Goal: Task Accomplishment & Management: Manage account settings

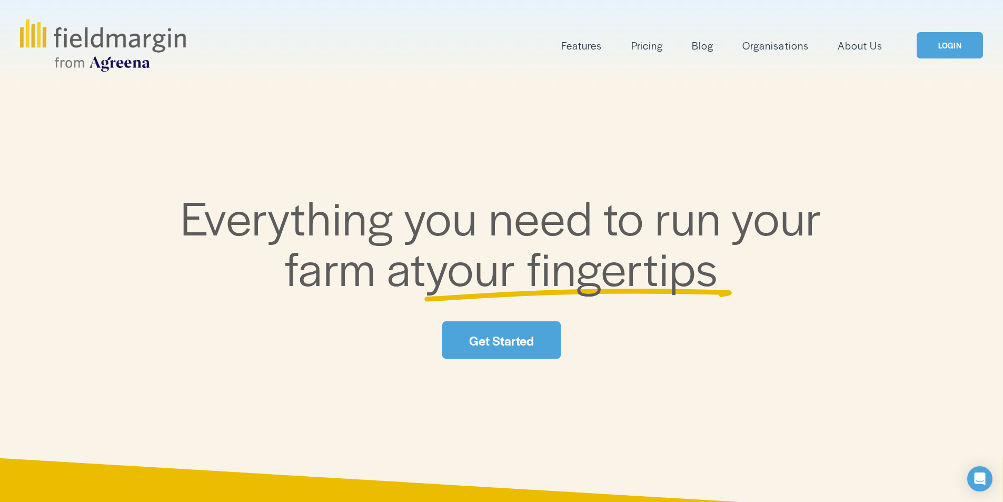
click at [942, 46] on link "LOGIN" at bounding box center [950, 45] width 66 height 27
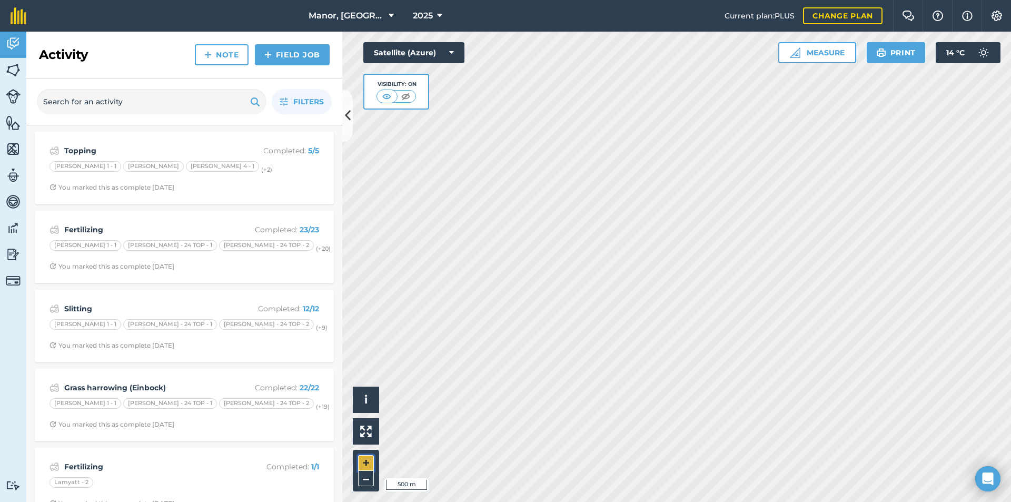
click at [359, 469] on button "+" at bounding box center [366, 463] width 16 height 16
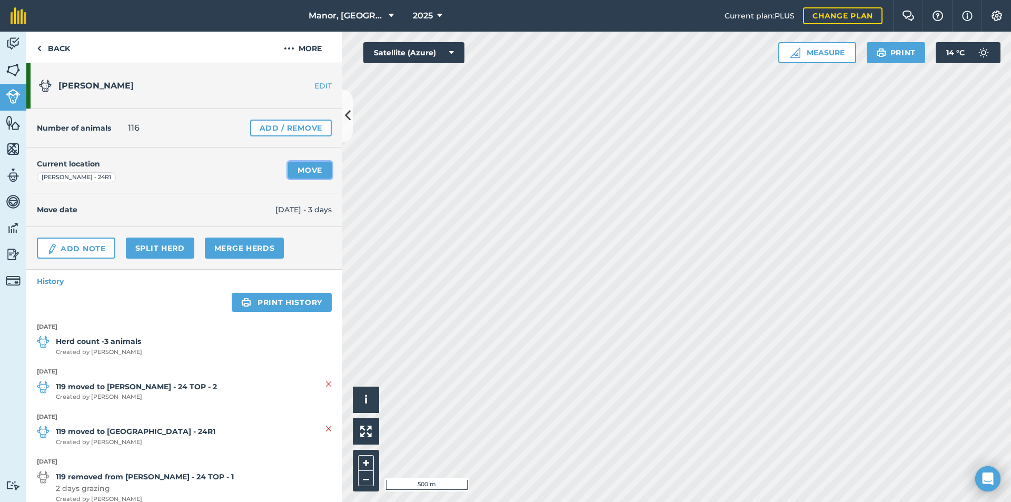
click at [307, 173] on link "Move" at bounding box center [310, 170] width 44 height 17
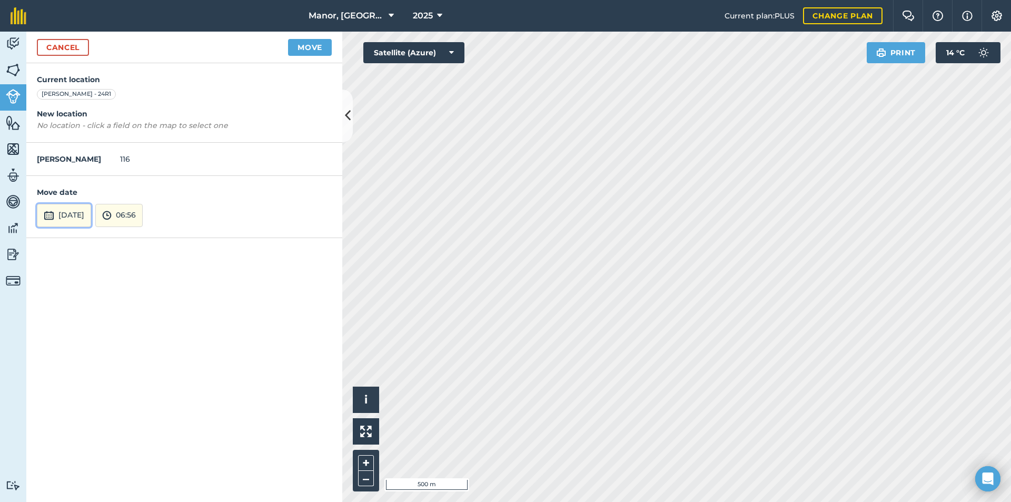
click at [91, 219] on button "31st Aug 2025" at bounding box center [64, 215] width 54 height 23
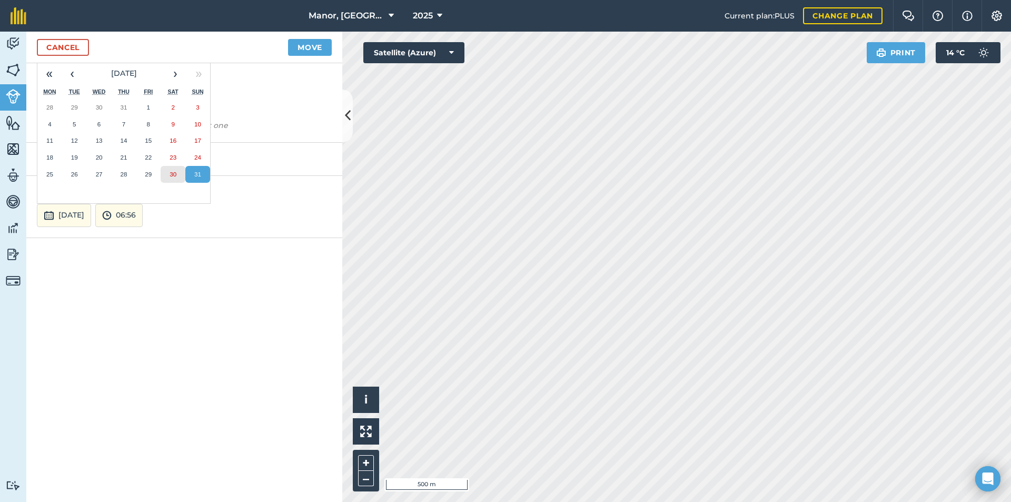
click at [172, 171] on abbr "30" at bounding box center [173, 174] width 7 height 7
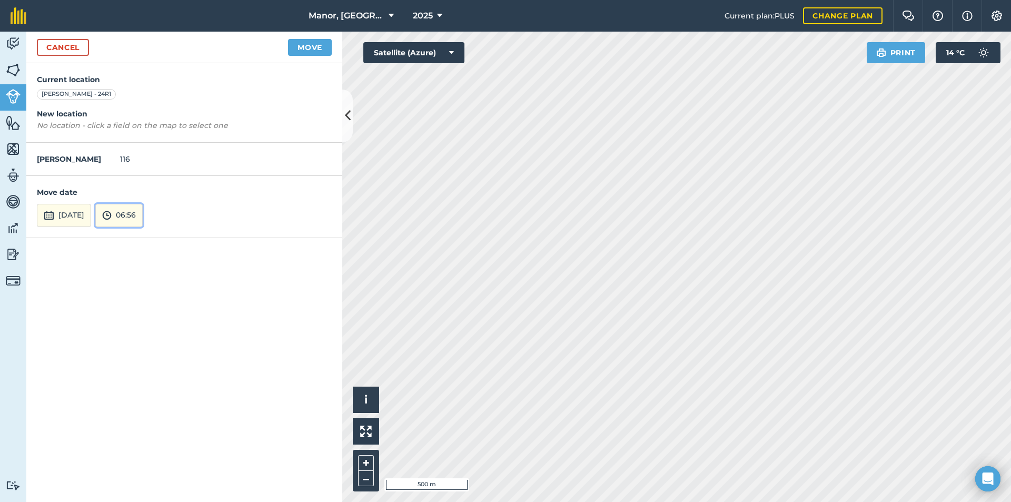
click at [143, 222] on button "06:56" at bounding box center [118, 215] width 47 height 23
click at [145, 181] on button "05:00" at bounding box center [121, 181] width 50 height 17
click at [311, 51] on button "Move" at bounding box center [310, 47] width 44 height 17
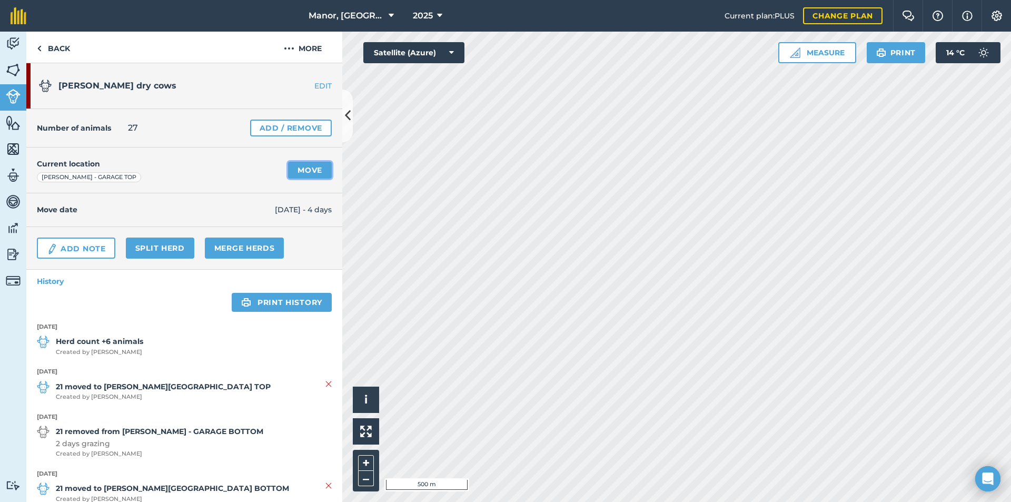
click at [300, 170] on link "Move" at bounding box center [310, 170] width 44 height 17
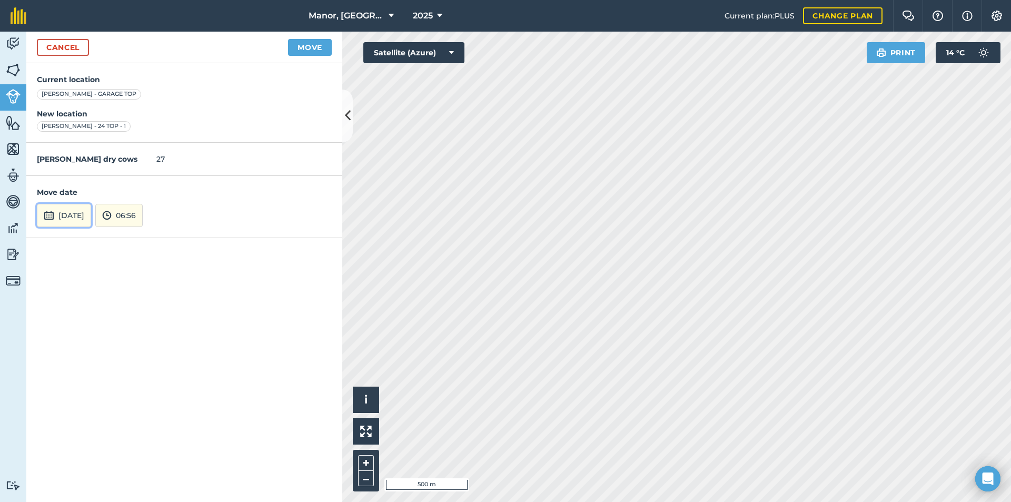
click at [91, 217] on button "31st Aug 2025" at bounding box center [64, 215] width 54 height 23
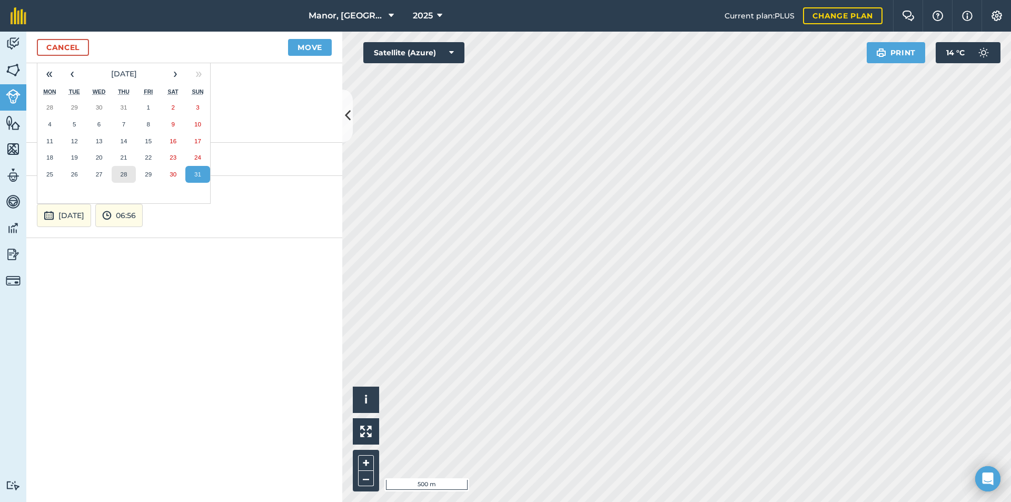
click at [123, 173] on abbr "28" at bounding box center [123, 174] width 7 height 7
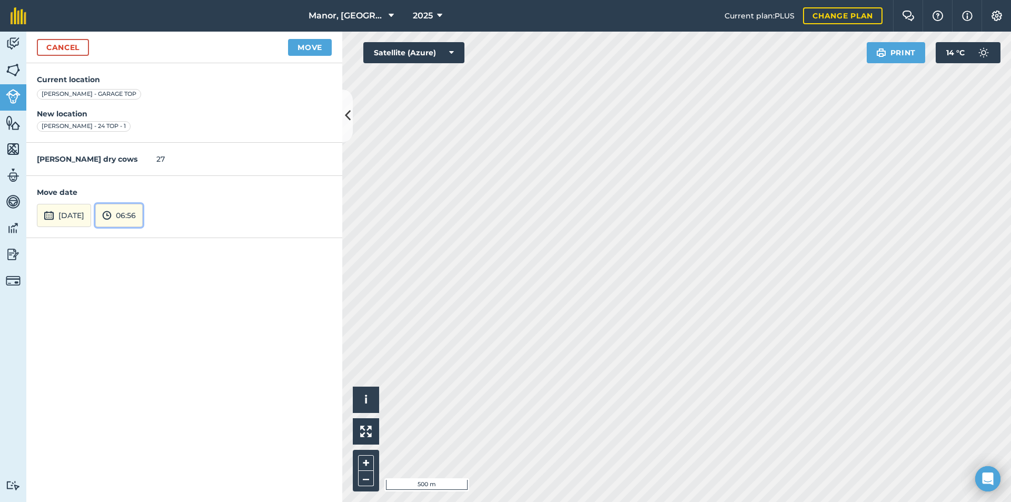
click at [143, 215] on button "06:56" at bounding box center [118, 215] width 47 height 23
click at [145, 122] on button "14:30" at bounding box center [121, 122] width 50 height 17
click at [302, 48] on button "Move" at bounding box center [310, 47] width 44 height 17
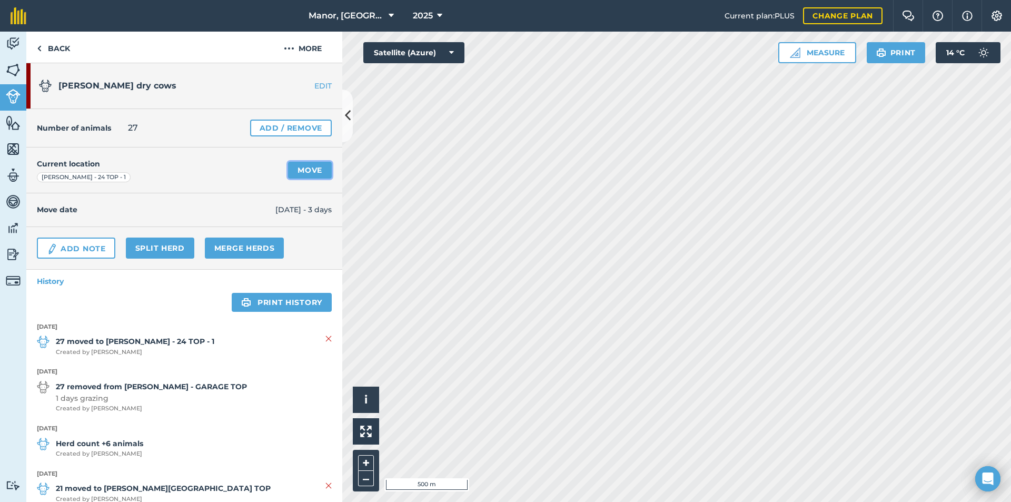
click at [310, 167] on link "Move" at bounding box center [310, 170] width 44 height 17
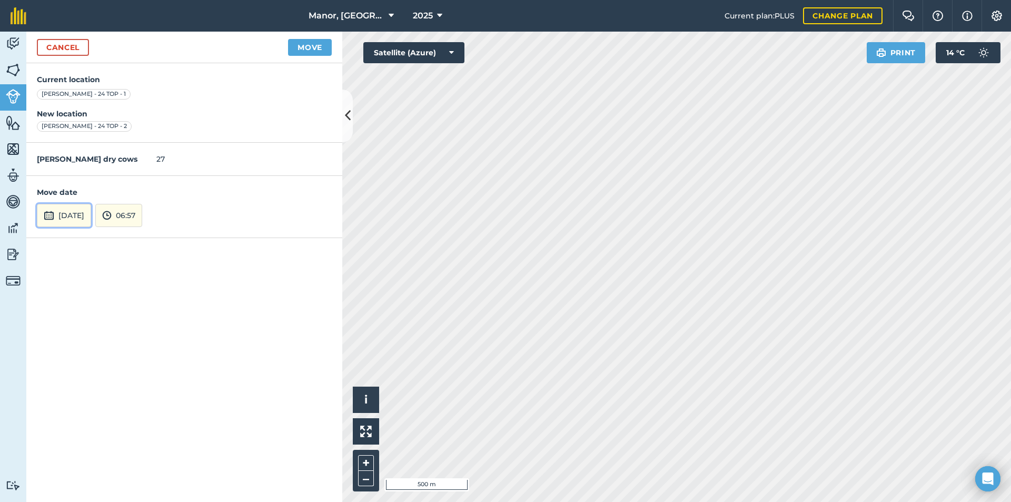
click at [86, 214] on button "31st Aug 2025" at bounding box center [64, 215] width 54 height 23
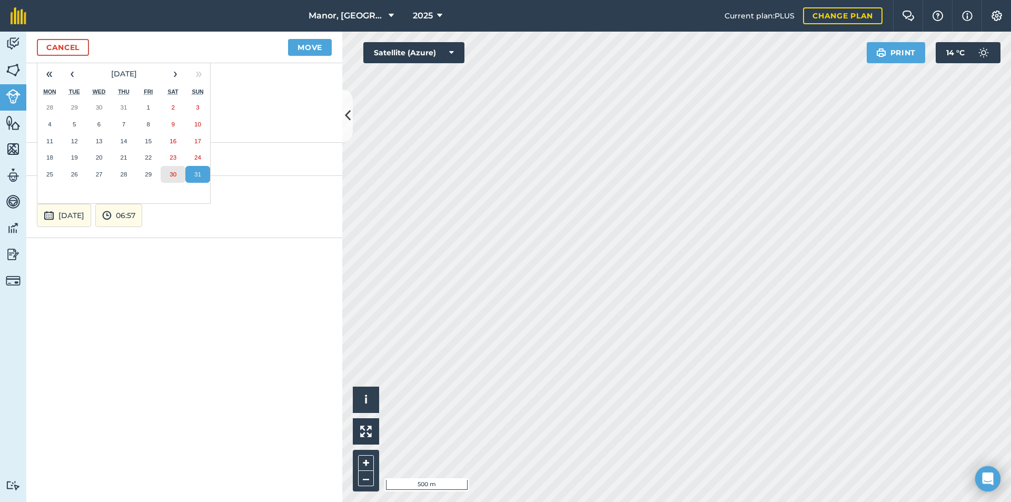
click at [171, 172] on abbr "30" at bounding box center [173, 174] width 7 height 7
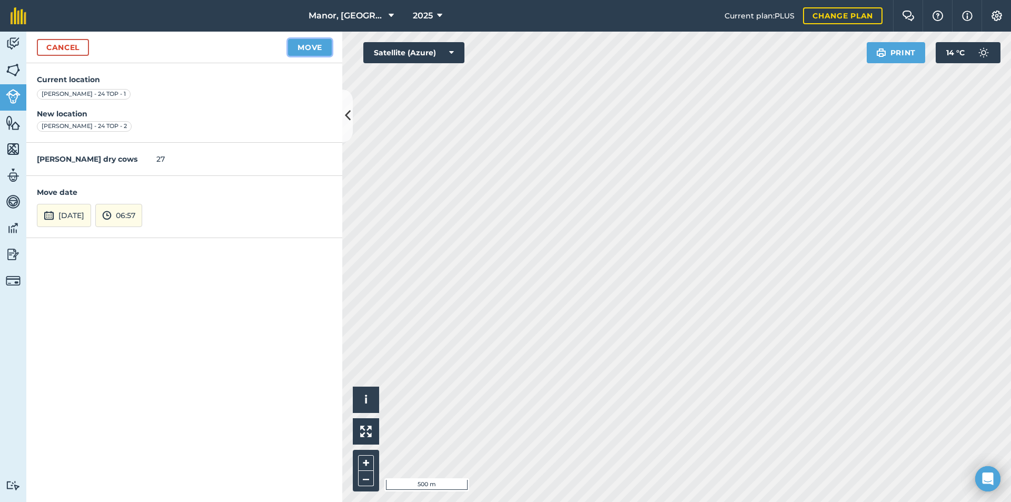
click at [302, 50] on button "Move" at bounding box center [310, 47] width 44 height 17
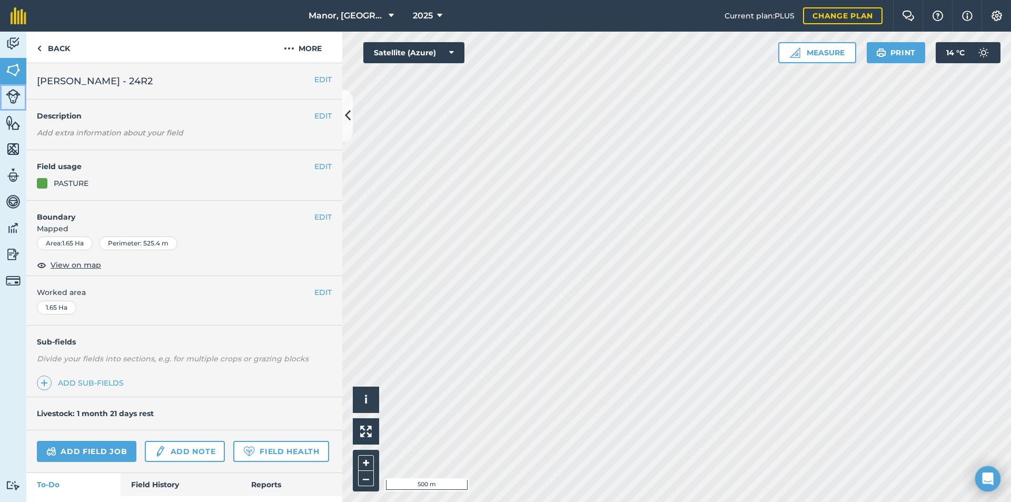
click at [23, 97] on link "Livestock" at bounding box center [13, 97] width 26 height 26
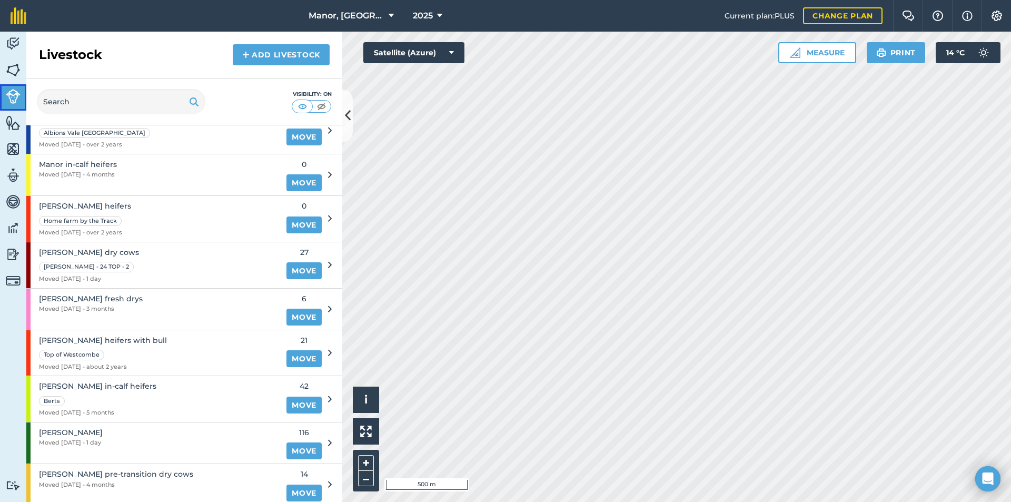
scroll to position [177, 0]
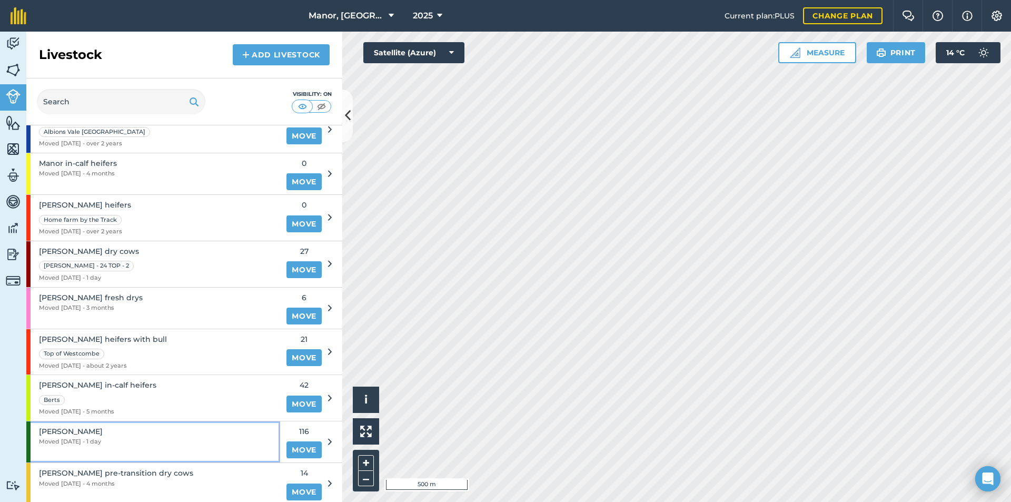
click at [157, 439] on div "Milton milkers Moved 30/08/25 - 1 day" at bounding box center [153, 441] width 254 height 41
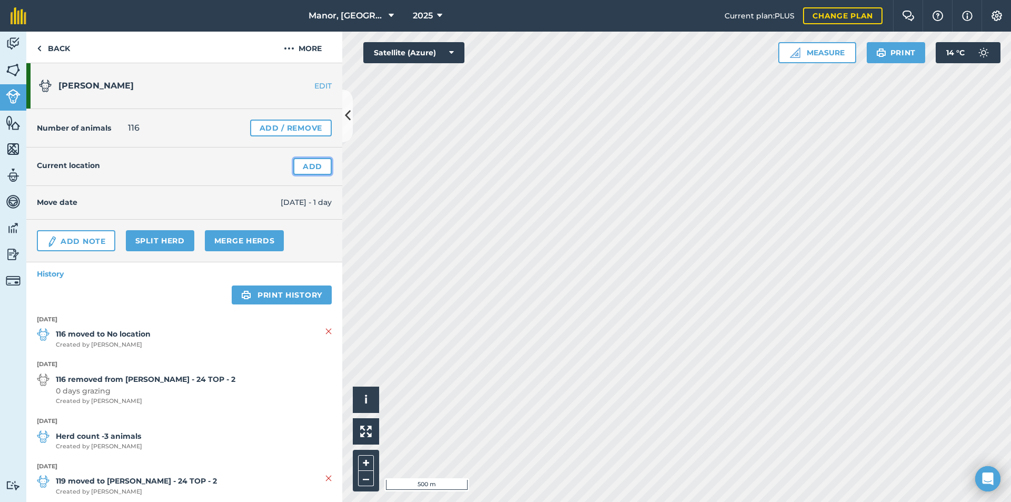
click at [303, 166] on link "Add" at bounding box center [312, 166] width 38 height 17
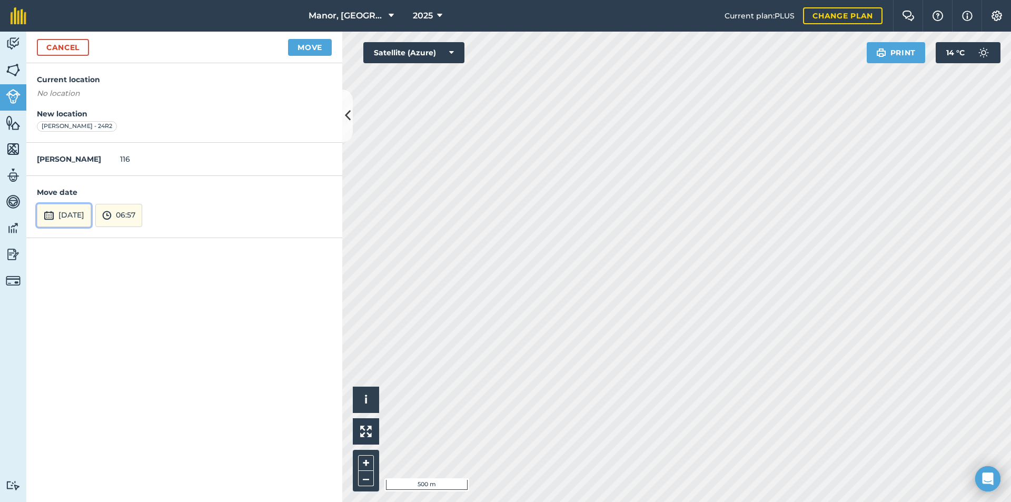
click at [85, 218] on button "31st Aug 2025" at bounding box center [64, 215] width 54 height 23
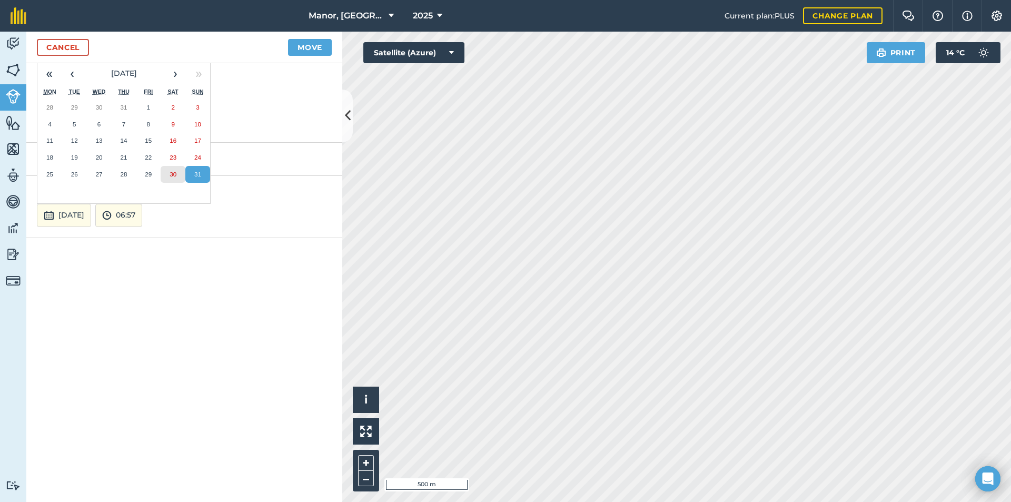
click at [175, 171] on abbr "30" at bounding box center [173, 174] width 7 height 7
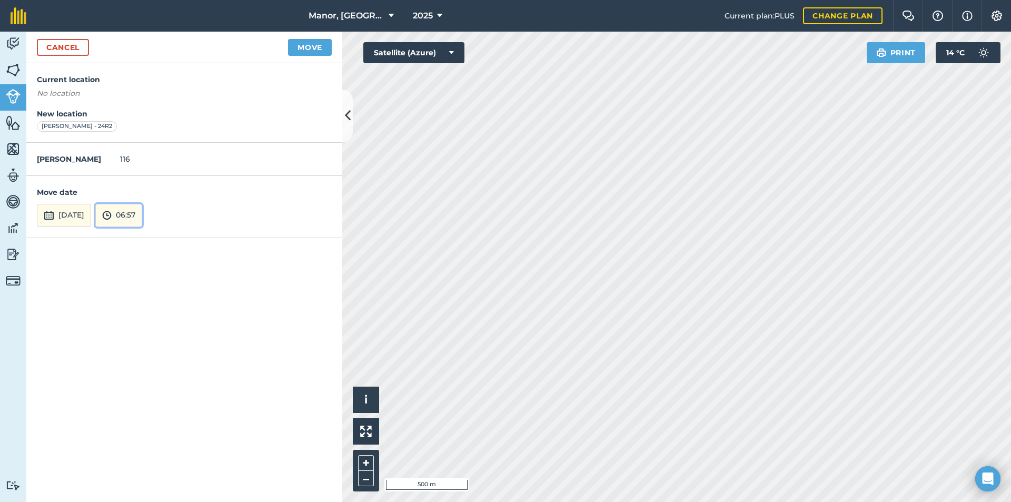
click at [142, 216] on button "06:57" at bounding box center [118, 215] width 47 height 23
click at [143, 182] on button "05:00" at bounding box center [121, 181] width 50 height 17
click at [308, 48] on button "Move" at bounding box center [310, 47] width 44 height 17
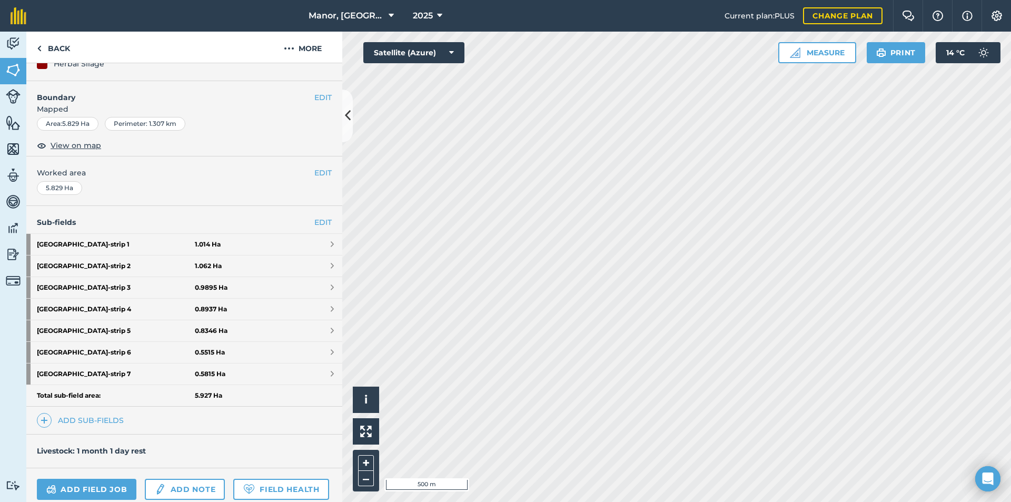
scroll to position [128, 0]
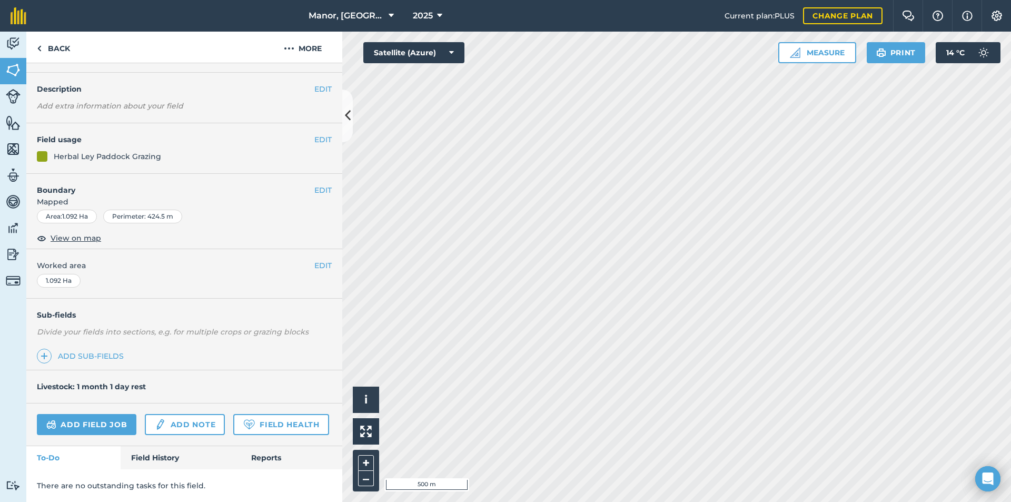
scroll to position [56, 0]
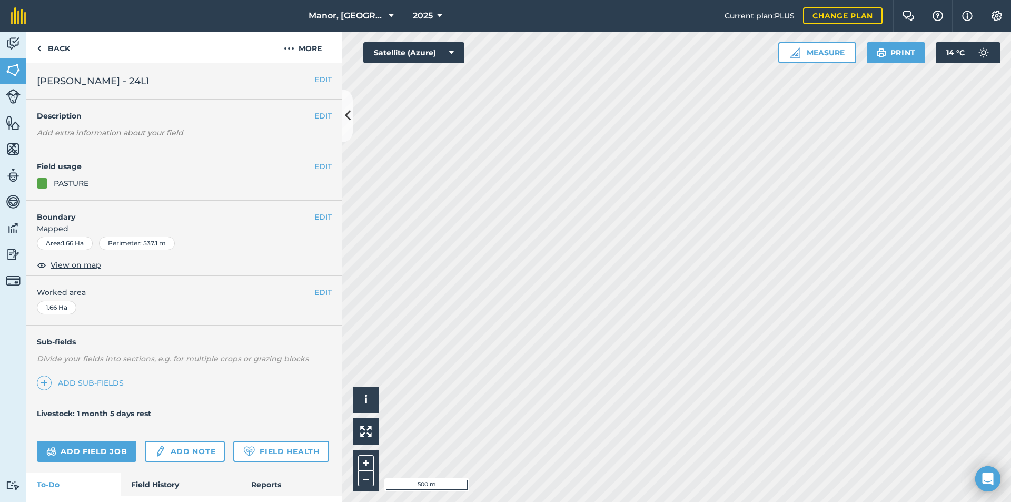
scroll to position [56, 0]
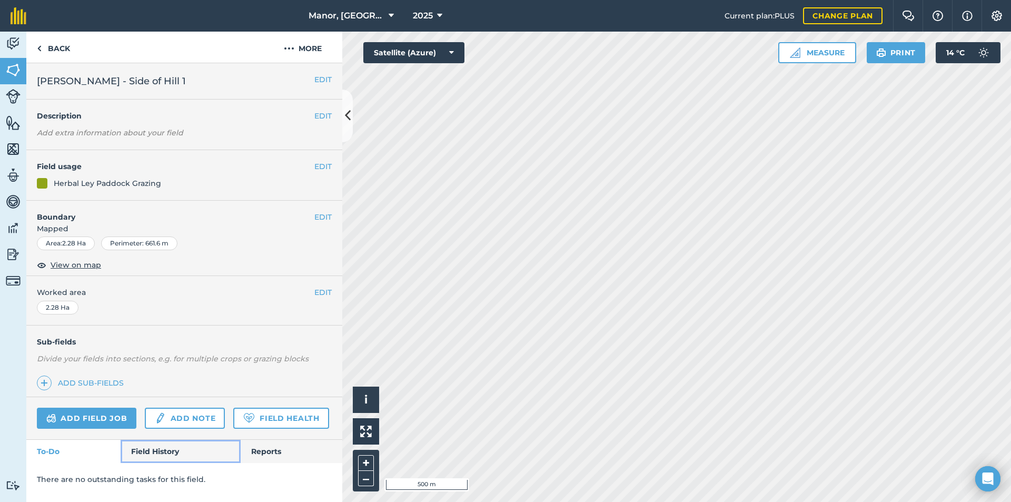
click at [162, 448] on link "Field History" at bounding box center [181, 451] width 120 height 23
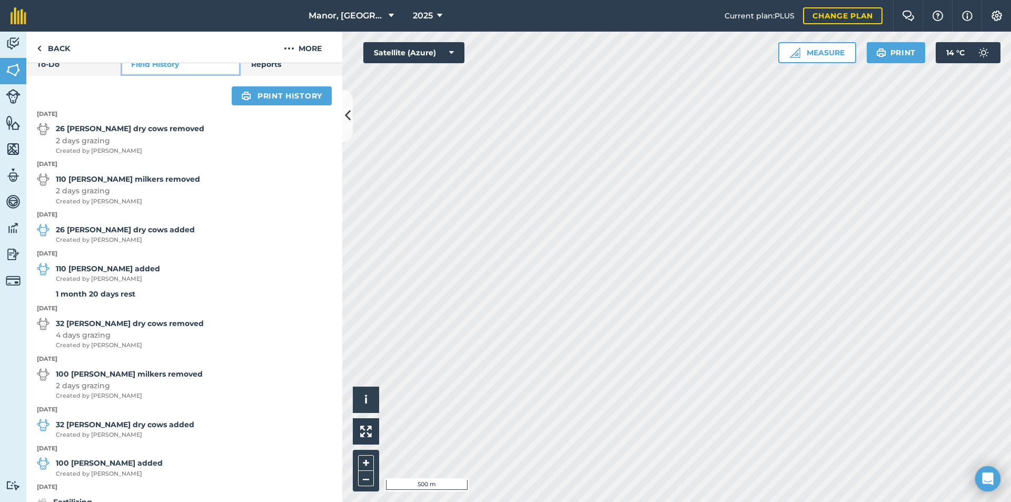
scroll to position [372, 0]
